Goal: Task Accomplishment & Management: Use online tool/utility

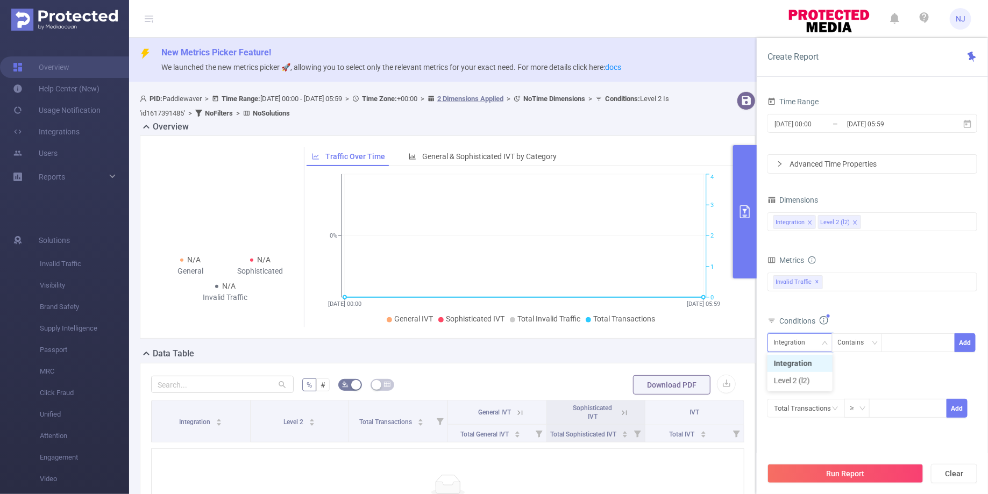
scroll to position [13, 0]
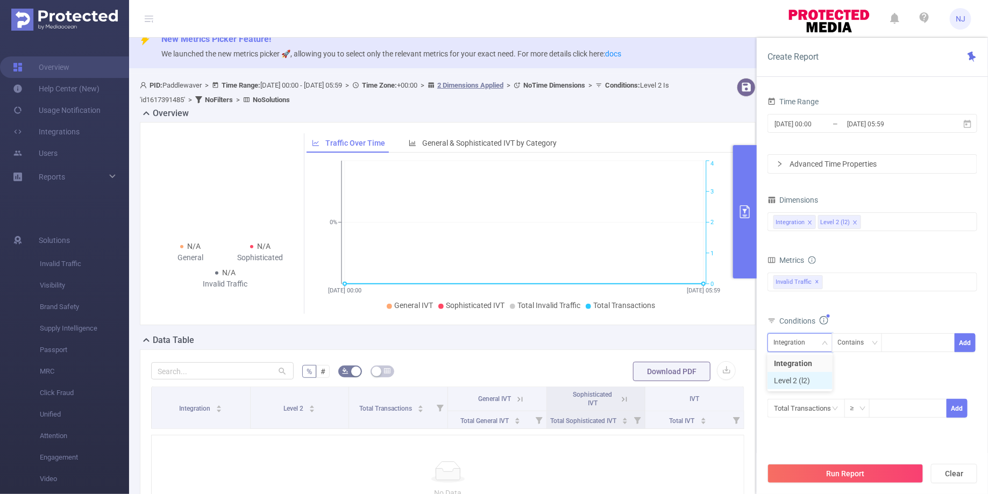
click at [781, 382] on li "Level 2 (l2)" at bounding box center [799, 380] width 65 height 17
click at [901, 343] on div at bounding box center [918, 343] width 62 height 18
paste input "1617391485"
type input "1617391485"
click at [915, 364] on li "1617391485" at bounding box center [918, 362] width 73 height 17
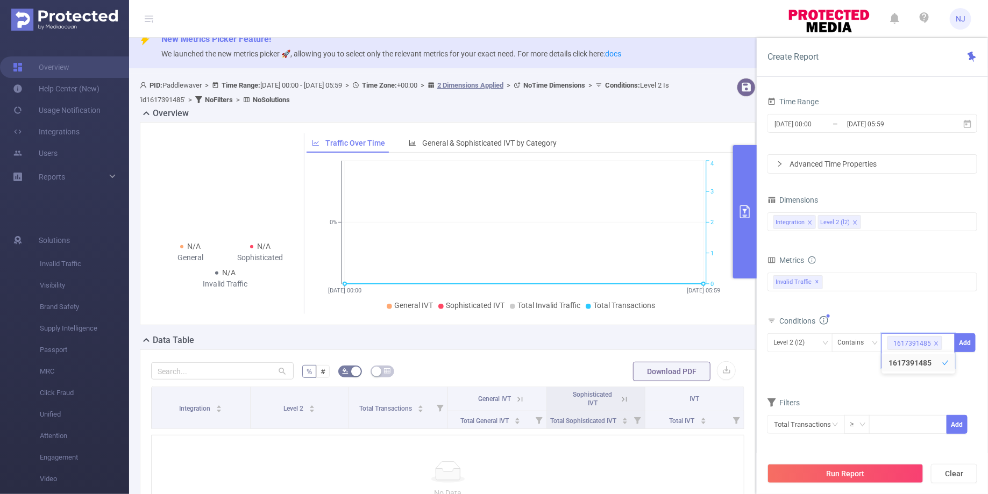
click at [921, 395] on div "Filters" at bounding box center [872, 404] width 210 height 18
click at [970, 341] on button "Add" at bounding box center [964, 342] width 21 height 19
click at [846, 473] on button "Run Report" at bounding box center [845, 473] width 156 height 19
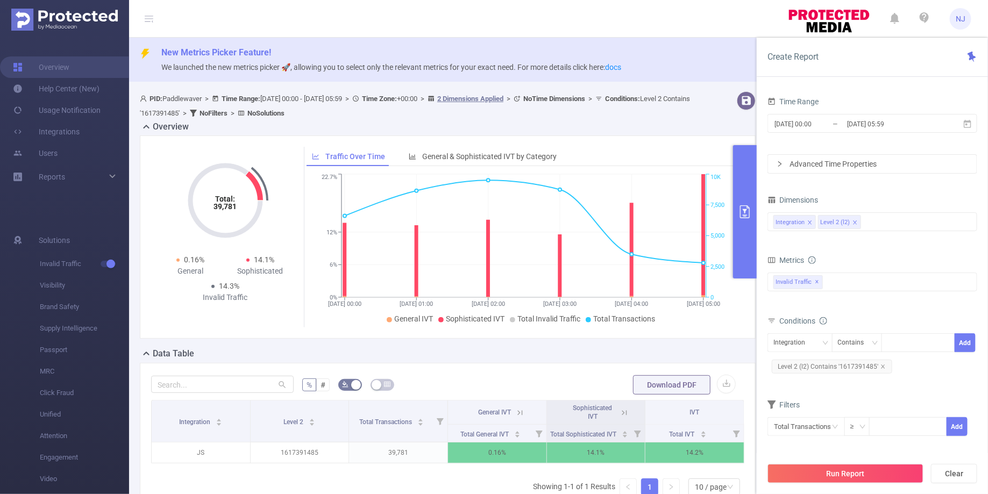
scroll to position [31, 0]
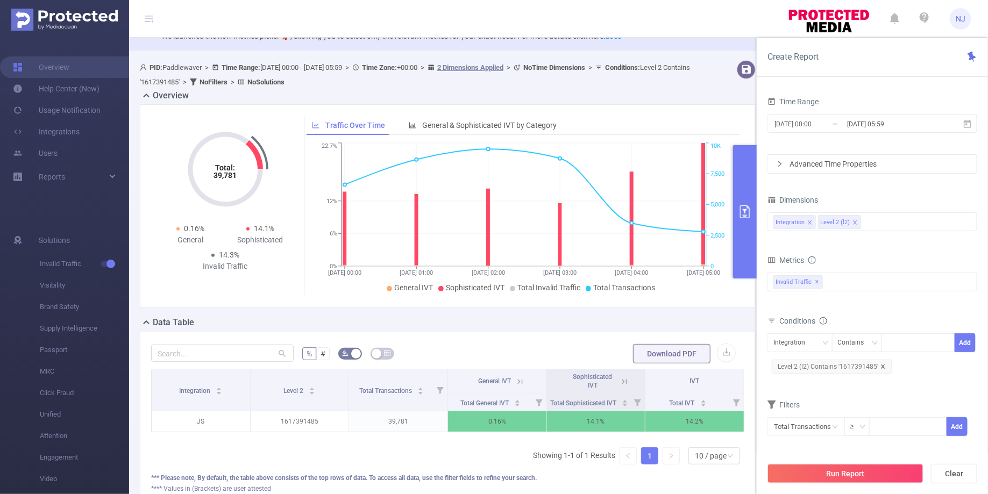
click at [882, 365] on icon "icon: close" at bounding box center [883, 367] width 4 height 4
click at [898, 340] on div at bounding box center [918, 343] width 62 height 18
paste input "591560124"
type input "591560124"
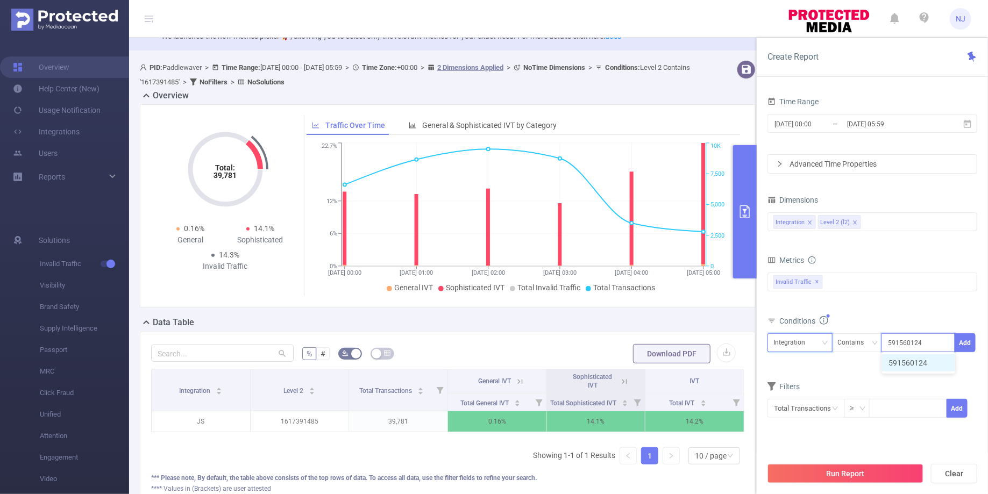
click at [797, 336] on div "Integration" at bounding box center [792, 343] width 39 height 18
click at [789, 376] on li "Level 2 (l2)" at bounding box center [799, 380] width 65 height 17
click at [971, 340] on button "Add" at bounding box center [964, 342] width 21 height 19
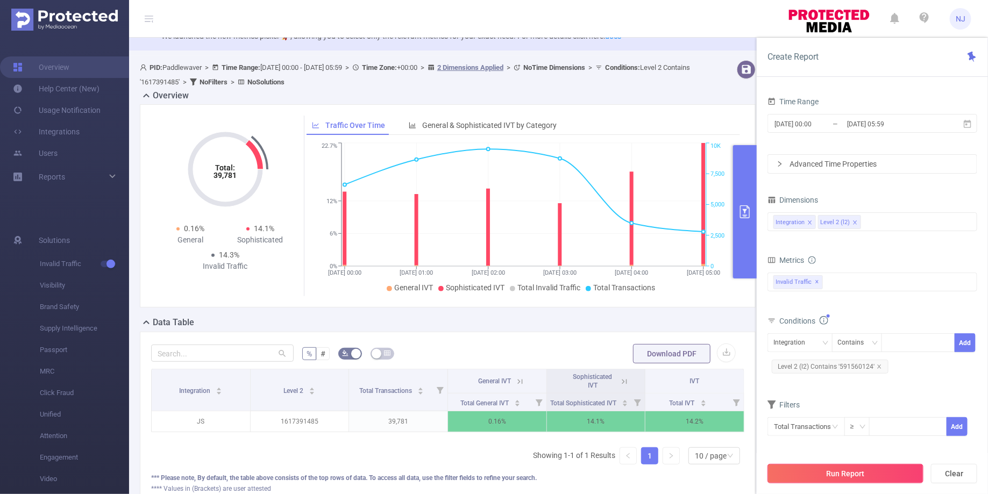
click at [845, 468] on button "Run Report" at bounding box center [845, 473] width 156 height 19
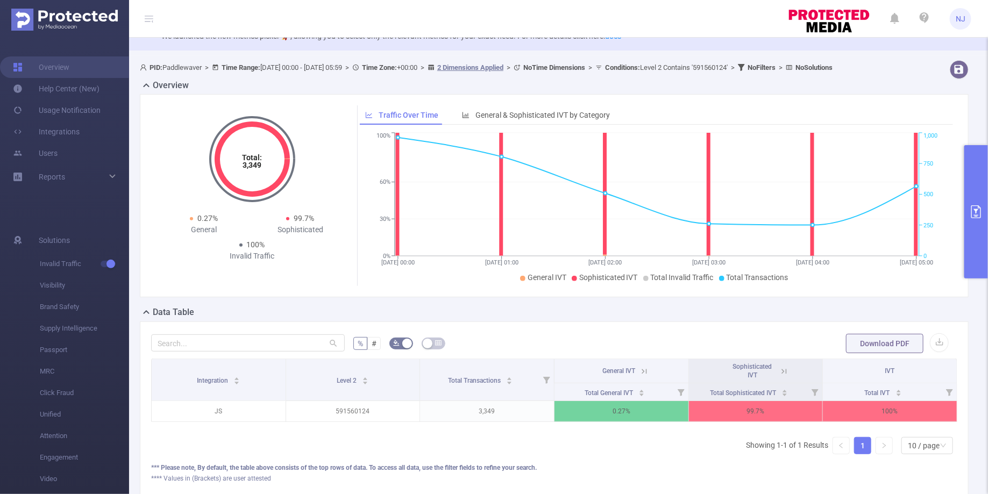
click at [971, 209] on icon "primary" at bounding box center [976, 211] width 13 height 13
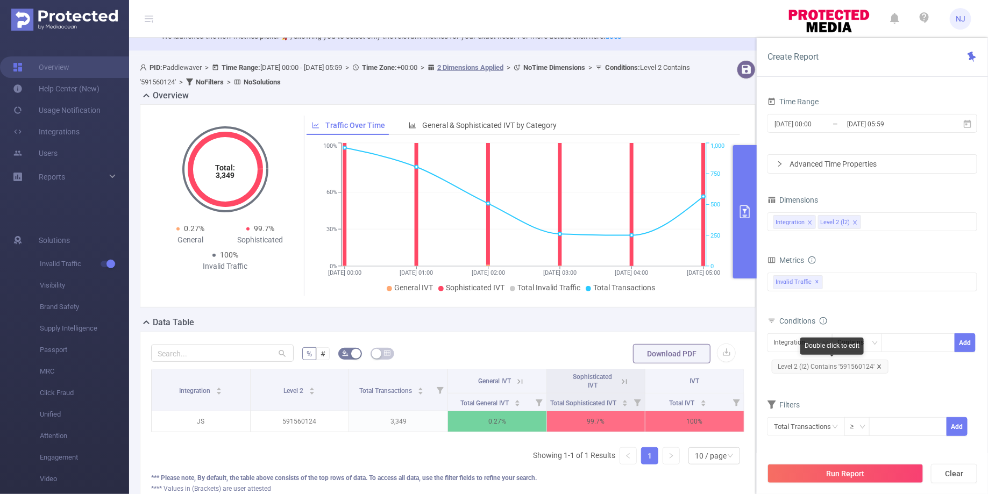
click at [879, 364] on icon "icon: close" at bounding box center [878, 366] width 5 height 5
click at [900, 345] on div at bounding box center [918, 343] width 62 height 18
paste input "6738813074"
type input "6738813074"
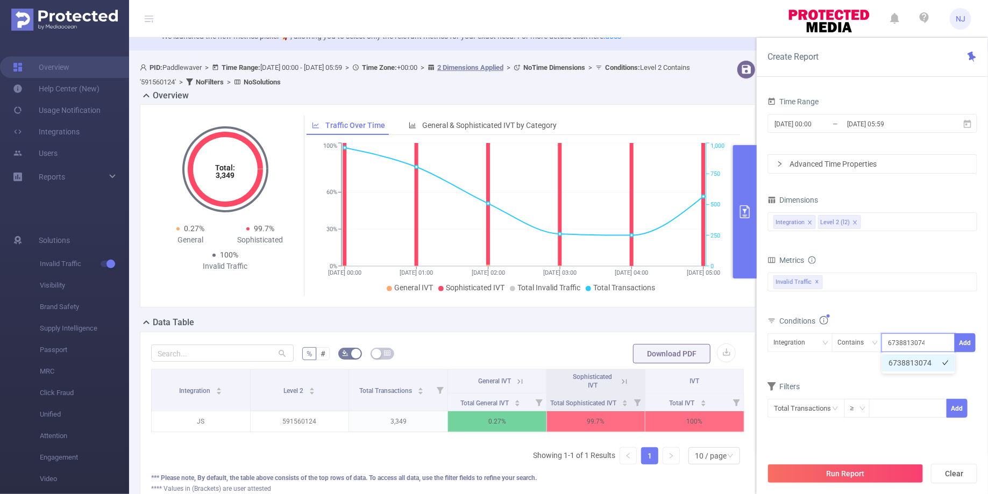
click at [917, 364] on li "6738813074" at bounding box center [918, 362] width 73 height 17
click at [799, 346] on div "Integration" at bounding box center [792, 343] width 39 height 18
click at [788, 379] on li "Level 2 (l2)" at bounding box center [799, 380] width 65 height 17
click at [974, 340] on button "Add" at bounding box center [964, 342] width 21 height 19
click at [844, 478] on button "Run Report" at bounding box center [845, 473] width 156 height 19
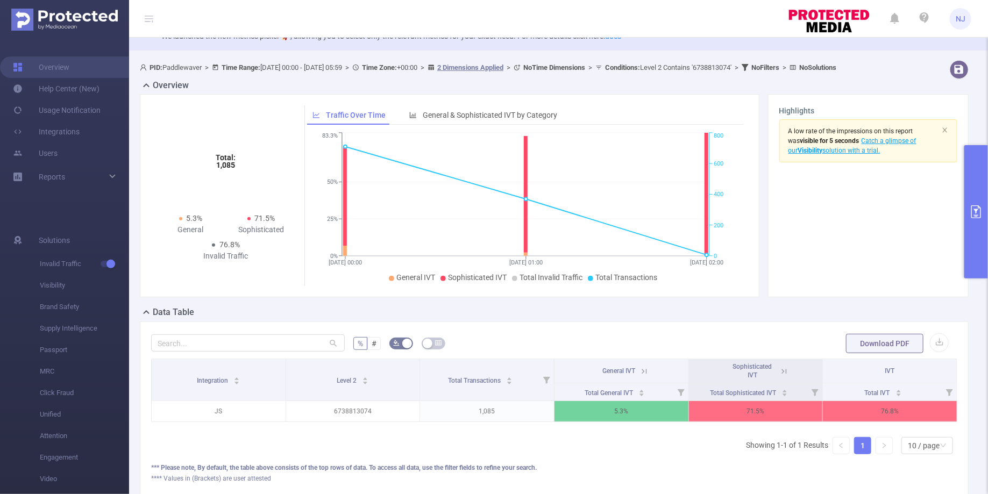
click at [620, 450] on div "Integration Level 2 Total Transactions General IVT Sophisticated IVT IVT Total …" at bounding box center [554, 411] width 806 height 104
click at [981, 234] on button "primary" at bounding box center [976, 211] width 24 height 133
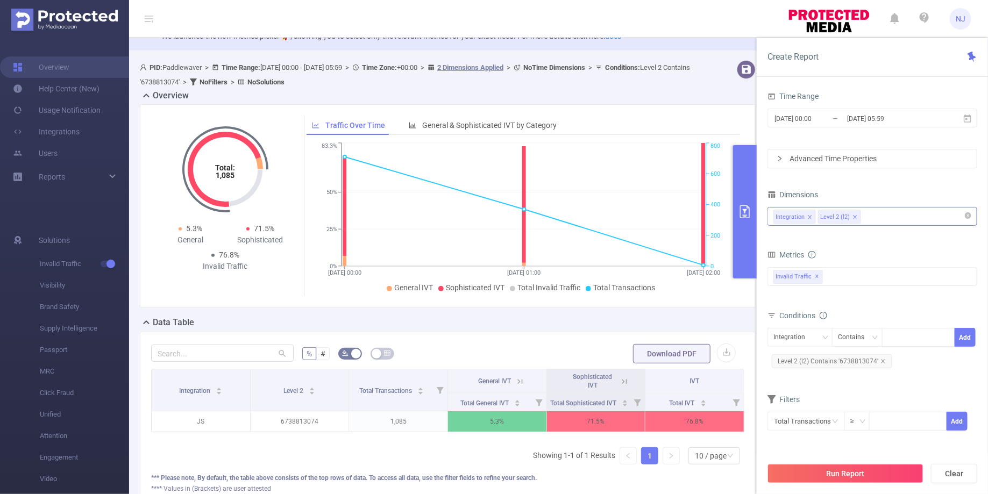
click at [883, 216] on div "Integration Level 2 (l2)" at bounding box center [872, 217] width 198 height 18
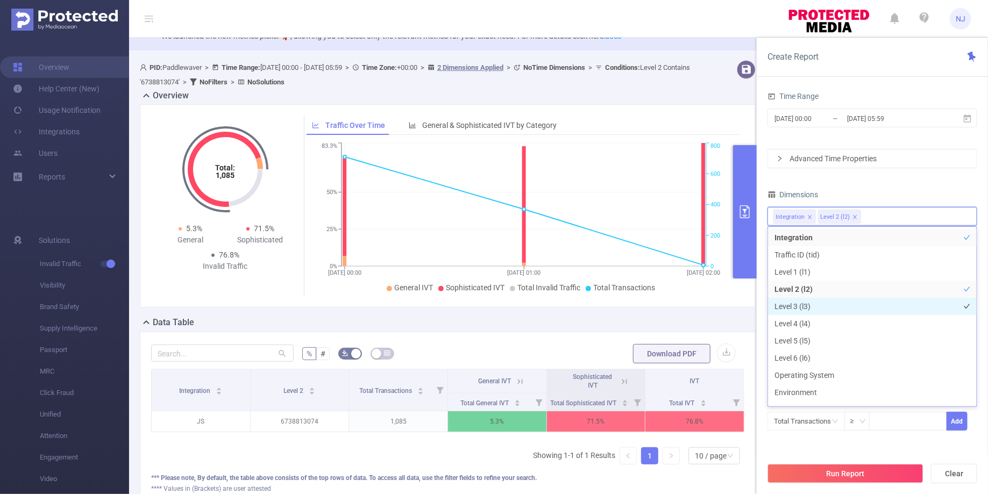
click at [799, 305] on li "Level 3 (l3)" at bounding box center [872, 306] width 209 height 17
click at [842, 471] on button "Run Report" at bounding box center [845, 473] width 156 height 19
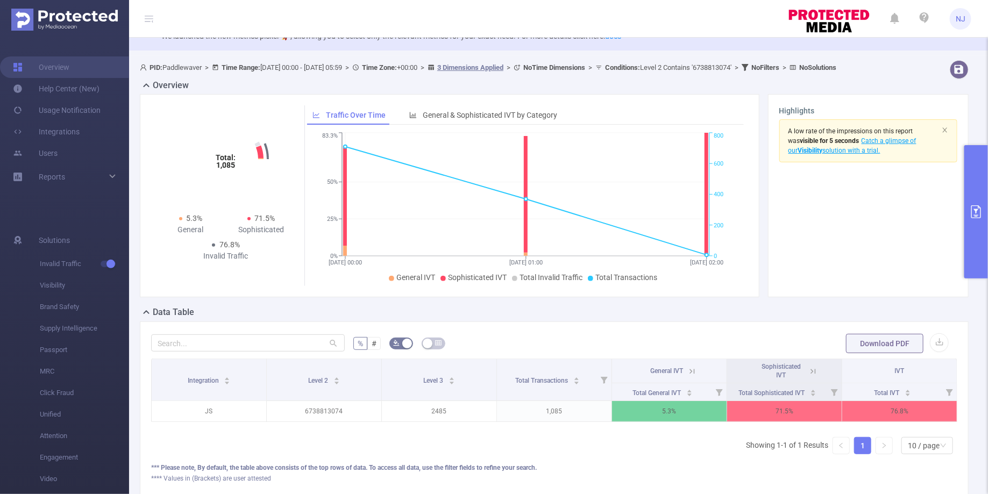
click at [970, 231] on button "primary" at bounding box center [976, 211] width 24 height 133
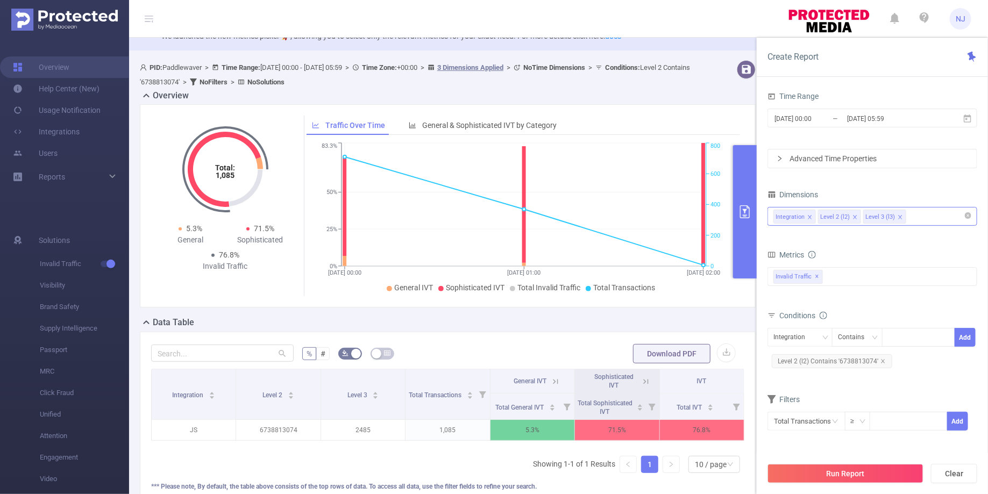
click at [932, 223] on div "Integration Level 2 (l2) Level 3 (l3)" at bounding box center [872, 217] width 198 height 18
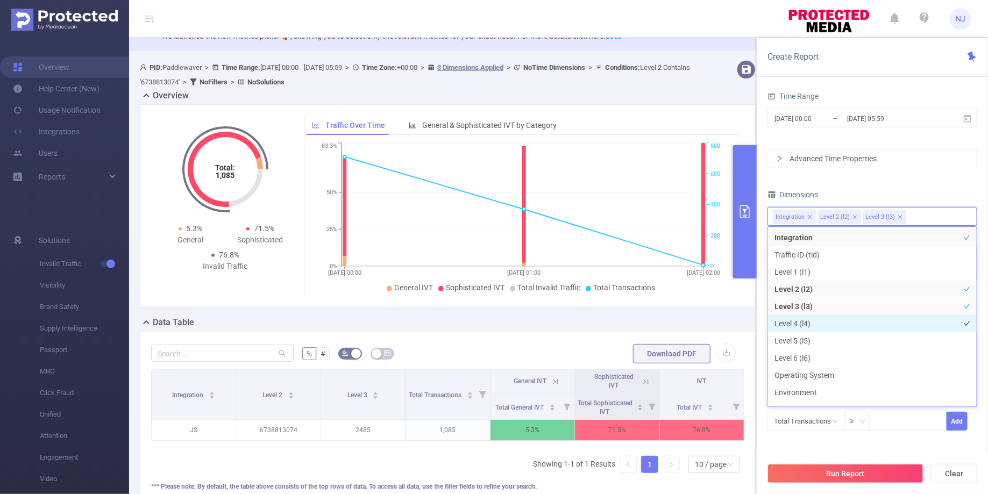
click at [802, 323] on li "Level 4 (l4)" at bounding box center [872, 323] width 209 height 17
click at [714, 308] on div "Total: 1,085 Total: 1,085 5.3% General 71.5% Sophisticated 76.8% Invalid Traffi…" at bounding box center [448, 210] width 624 height 212
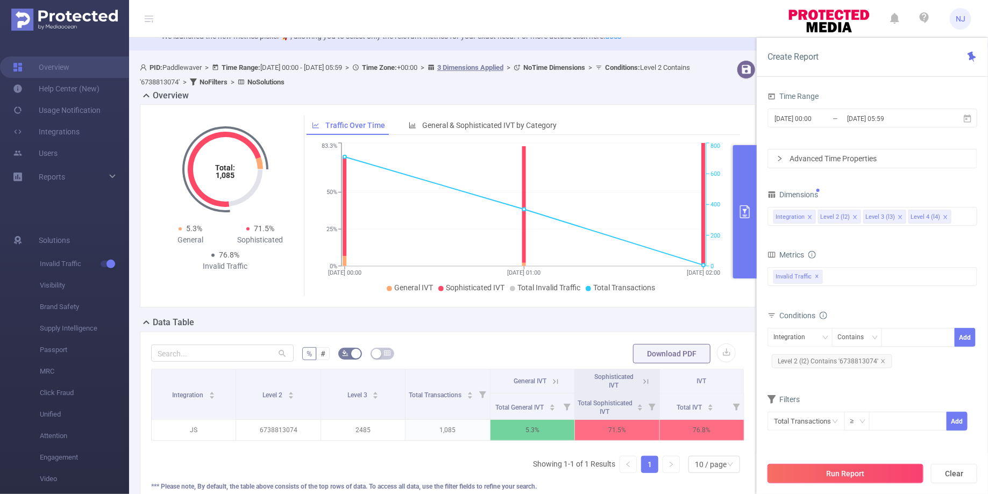
click at [857, 474] on button "Run Report" at bounding box center [845, 473] width 156 height 19
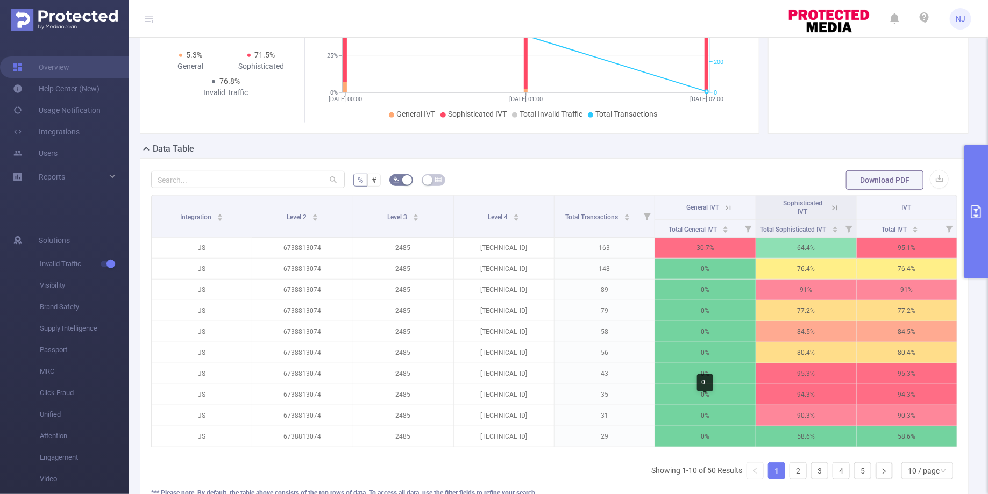
scroll to position [199, 0]
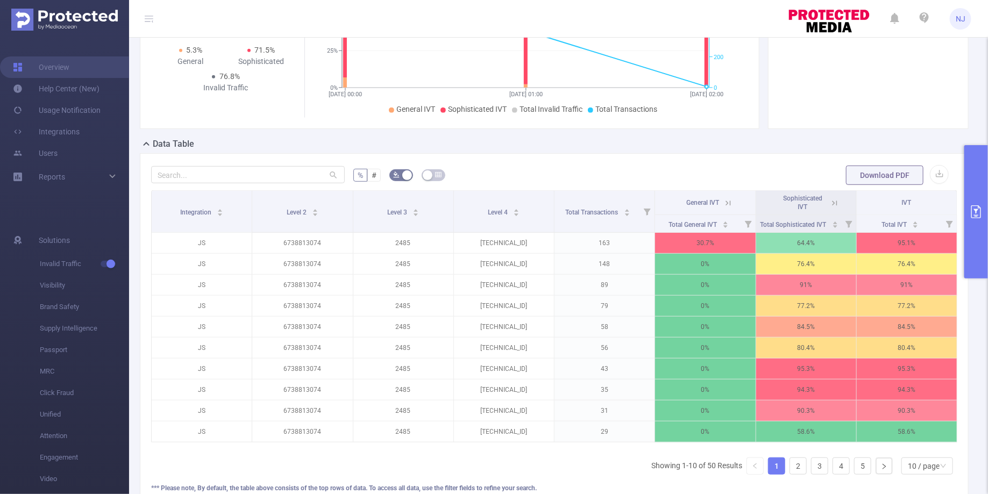
click at [980, 201] on button "primary" at bounding box center [976, 211] width 24 height 133
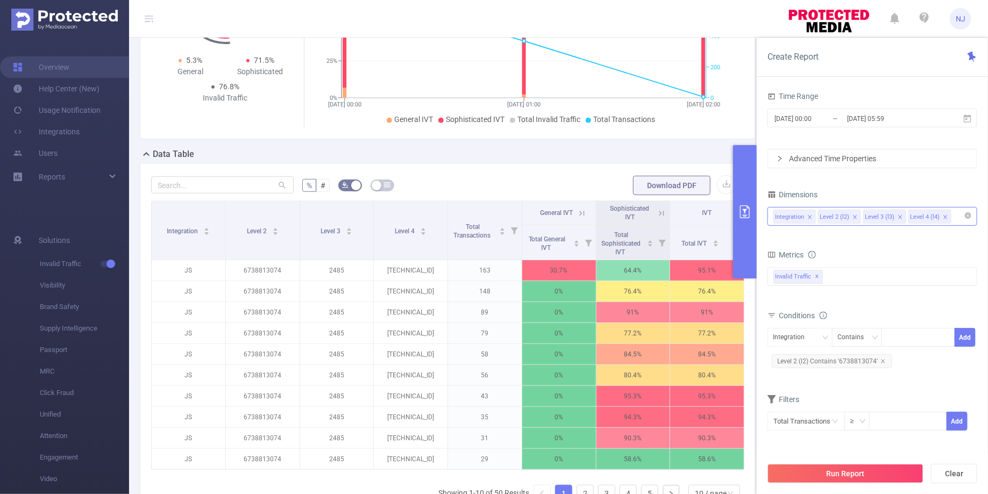
click at [943, 215] on icon "icon: close" at bounding box center [945, 217] width 5 height 5
click at [940, 214] on div "Integration Level 2 (l2) Level 3 (l3)" at bounding box center [872, 217] width 198 height 18
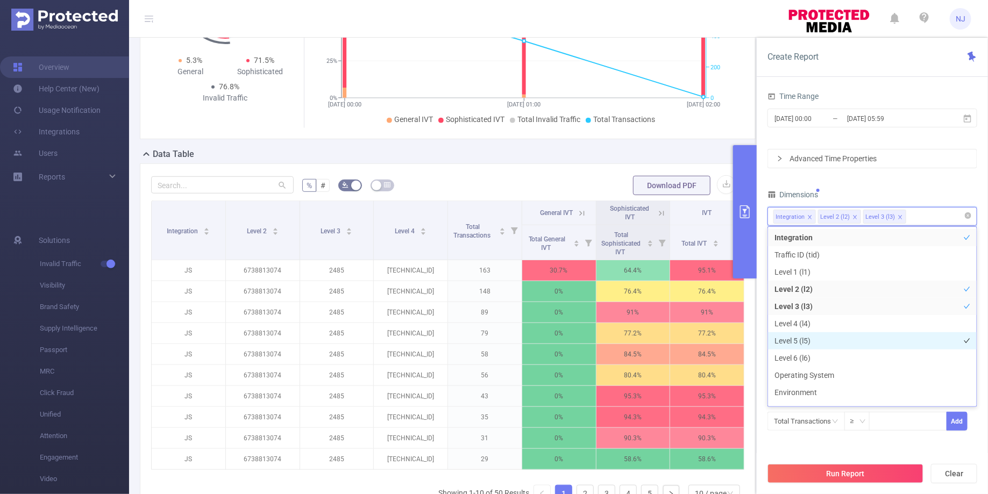
click at [810, 341] on li "Level 5 (l5)" at bounding box center [872, 340] width 209 height 17
click at [704, 147] on div "Total: 1,085 Total: 1,085 5.3% General 71.5% Sophisticated 76.8% Invalid Traffi…" at bounding box center [448, 42] width 624 height 212
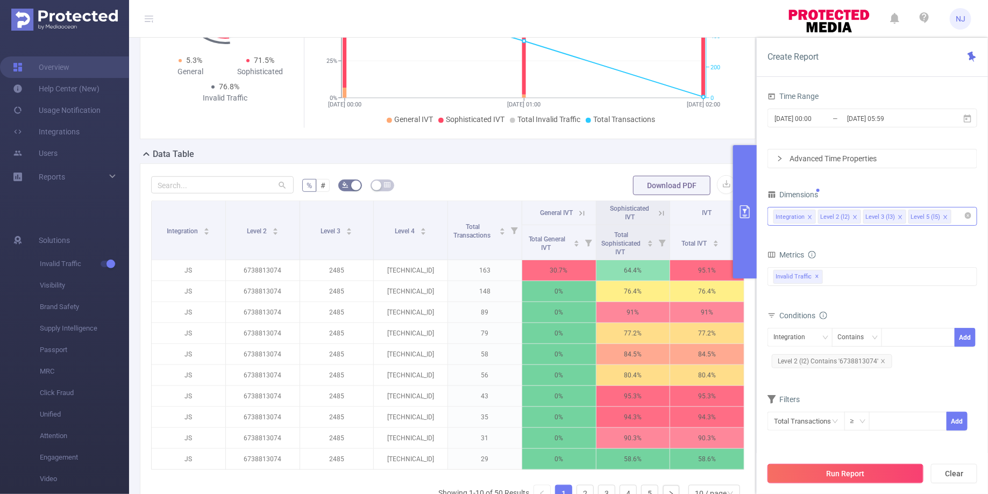
click at [853, 469] on button "Run Report" at bounding box center [845, 473] width 156 height 19
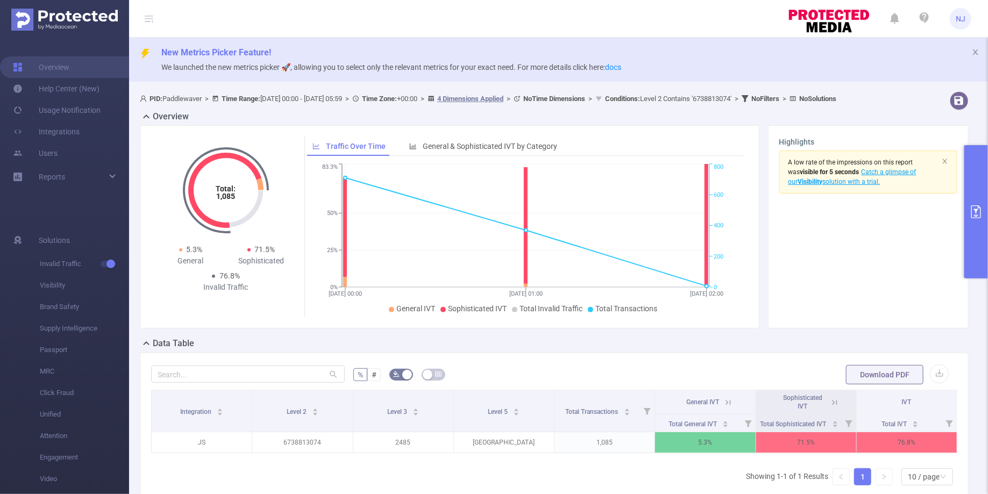
click at [980, 252] on button "primary" at bounding box center [976, 211] width 24 height 133
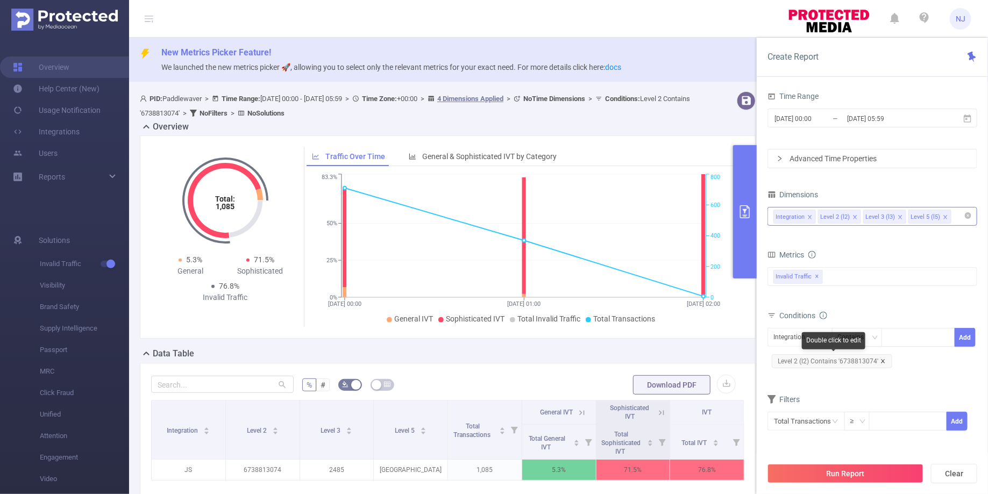
click at [881, 360] on icon "icon: close" at bounding box center [883, 361] width 4 height 4
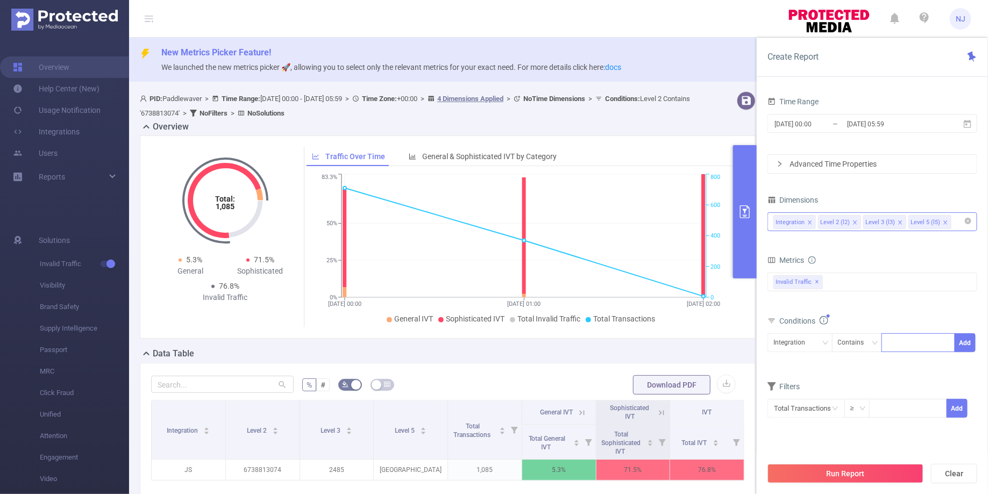
click at [896, 341] on div at bounding box center [918, 343] width 62 height 18
paste input "1602508478"
type input "1602508478"
click at [818, 337] on div "Integration" at bounding box center [799, 343] width 53 height 18
click at [789, 383] on li "Level 2 (l2)" at bounding box center [799, 380] width 65 height 17
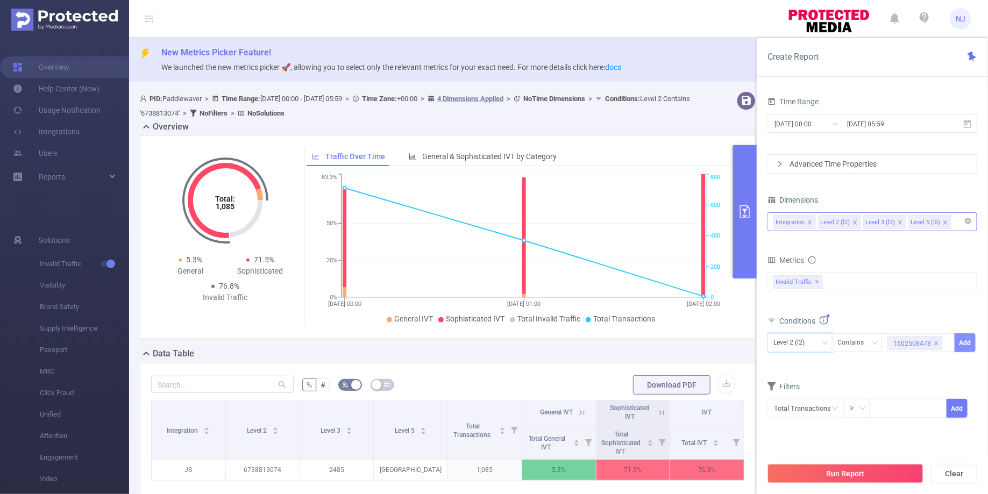
click at [965, 343] on button "Add" at bounding box center [964, 342] width 21 height 19
click at [849, 473] on button "Run Report" at bounding box center [845, 473] width 156 height 19
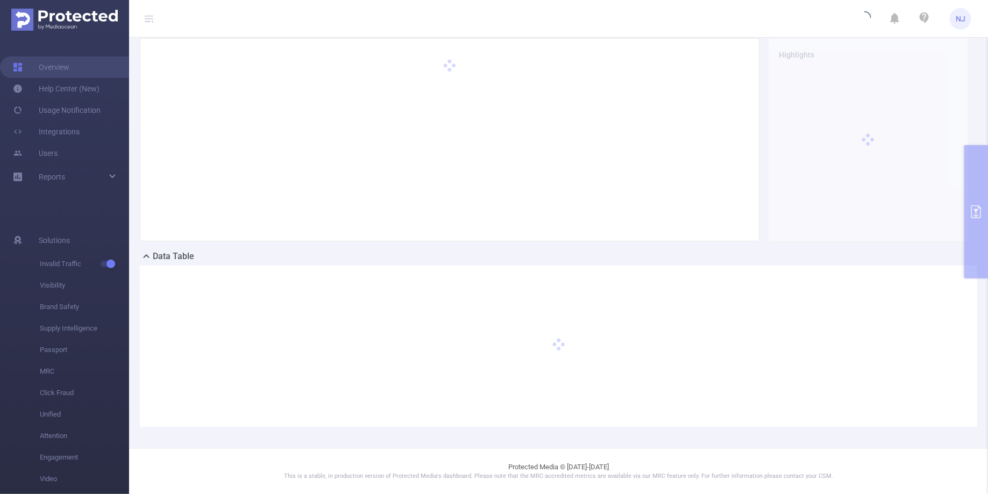
scroll to position [96, 0]
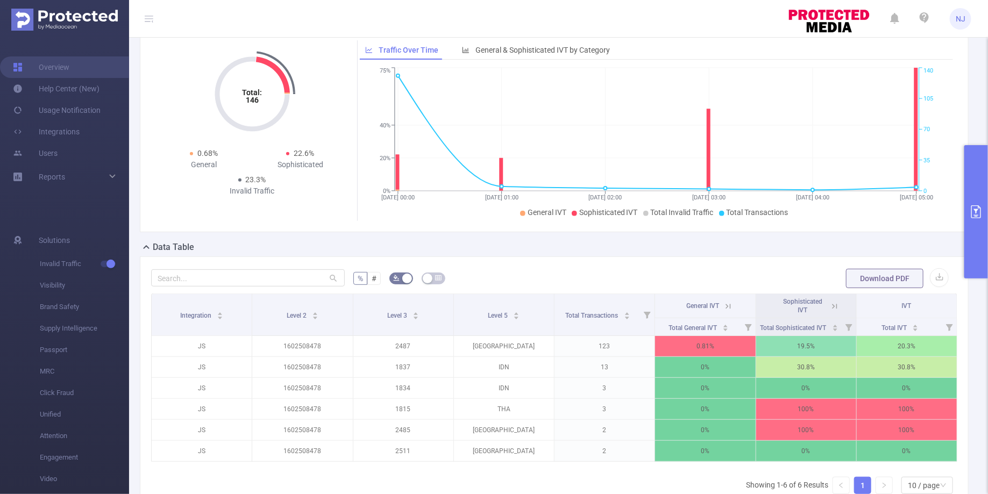
click at [982, 238] on button "primary" at bounding box center [976, 211] width 24 height 133
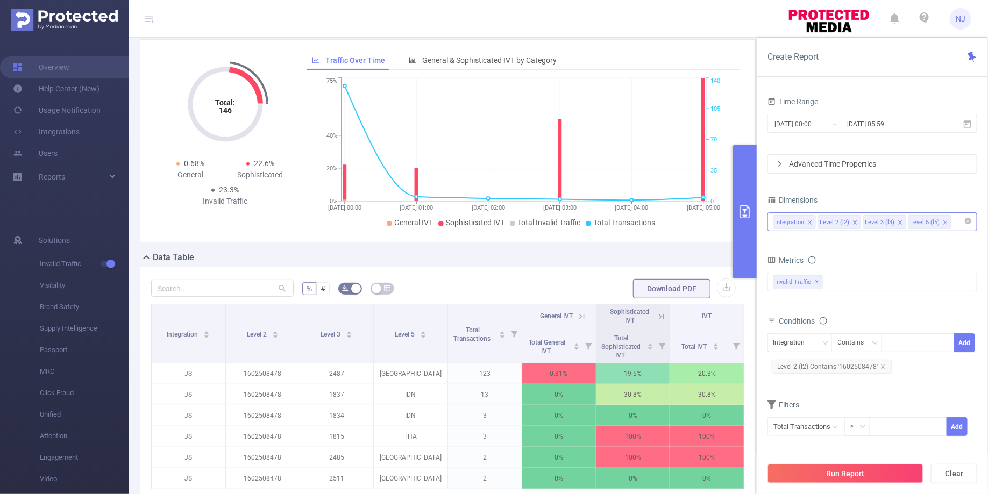
click at [882, 361] on span "Level 2 (l2) Contains '1602508478'" at bounding box center [832, 367] width 120 height 14
click at [885, 362] on span "Level 2 (l2) Contains '1602508478'" at bounding box center [832, 367] width 120 height 14
click at [880, 364] on icon "icon: close" at bounding box center [882, 366] width 5 height 5
click at [793, 336] on div "Integration" at bounding box center [792, 343] width 39 height 18
click at [802, 375] on li "Level 2 (l2)" at bounding box center [799, 380] width 65 height 17
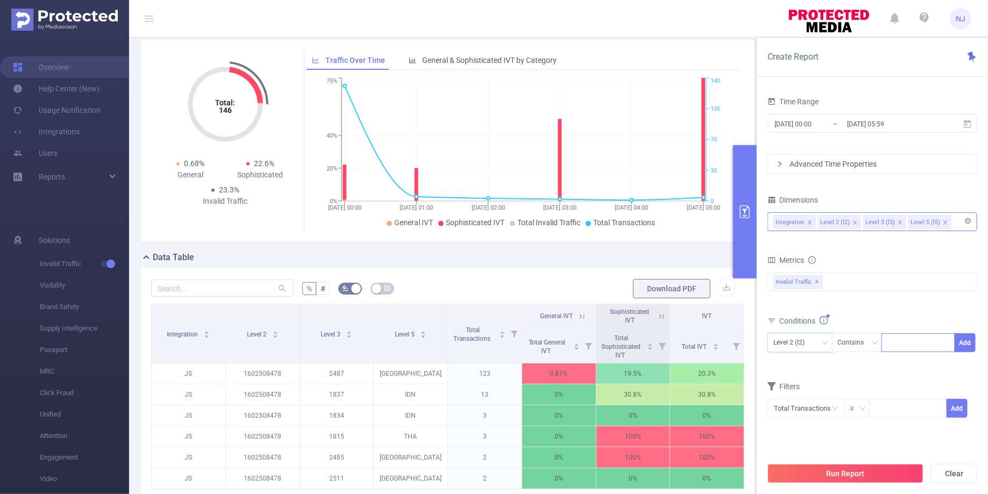
click at [906, 346] on div at bounding box center [918, 343] width 62 height 18
paste input "6749370202"
type input "6749370202"
click at [961, 337] on button "Add" at bounding box center [964, 342] width 21 height 19
click at [844, 467] on button "Run Report" at bounding box center [845, 473] width 156 height 19
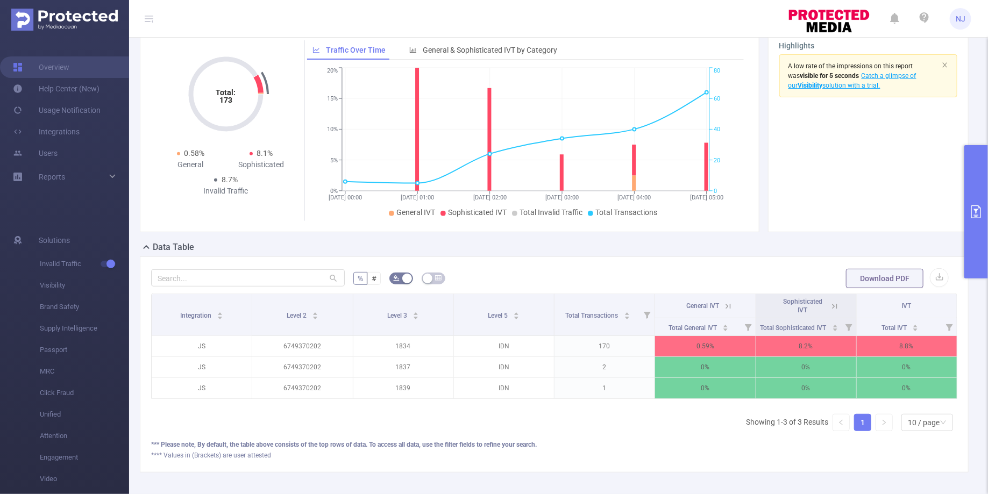
click at [985, 247] on button "primary" at bounding box center [976, 211] width 24 height 133
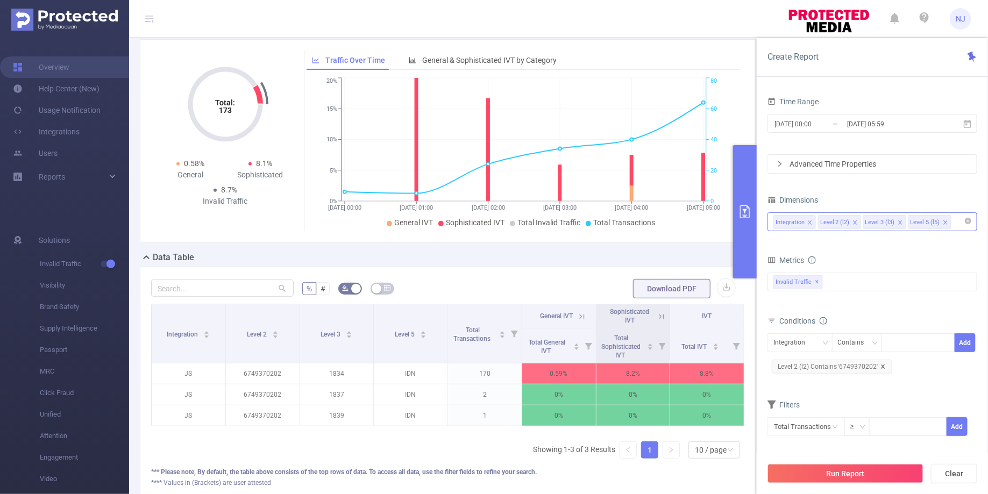
click at [881, 365] on icon "icon: close" at bounding box center [883, 367] width 4 height 4
click at [898, 346] on div at bounding box center [918, 343] width 62 height 18
paste input "6738017506"
type input "6738017506"
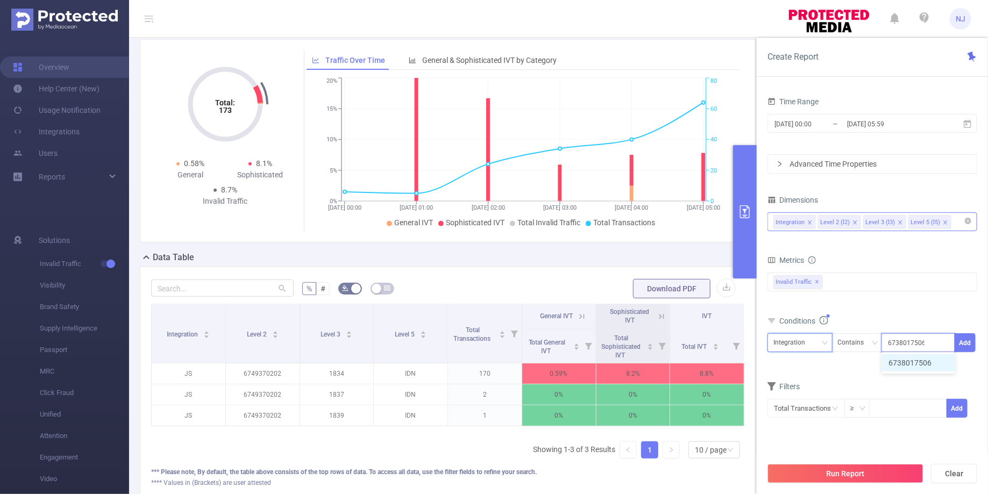
click at [802, 341] on div "Integration" at bounding box center [792, 343] width 39 height 18
click at [794, 376] on li "Level 2 (l2)" at bounding box center [799, 380] width 65 height 17
click at [969, 344] on button "Add" at bounding box center [964, 342] width 21 height 19
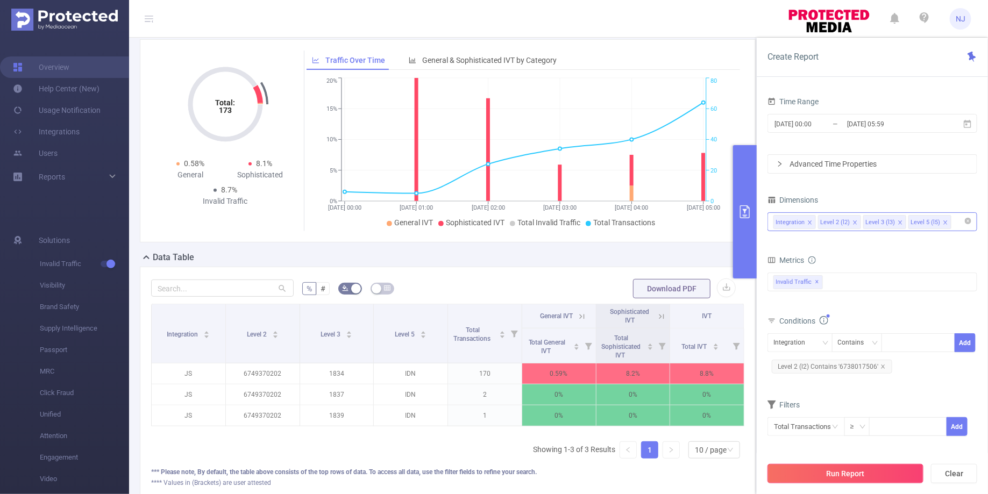
click at [841, 480] on button "Run Report" at bounding box center [845, 473] width 156 height 19
